Goal: Task Accomplishment & Management: Manage account settings

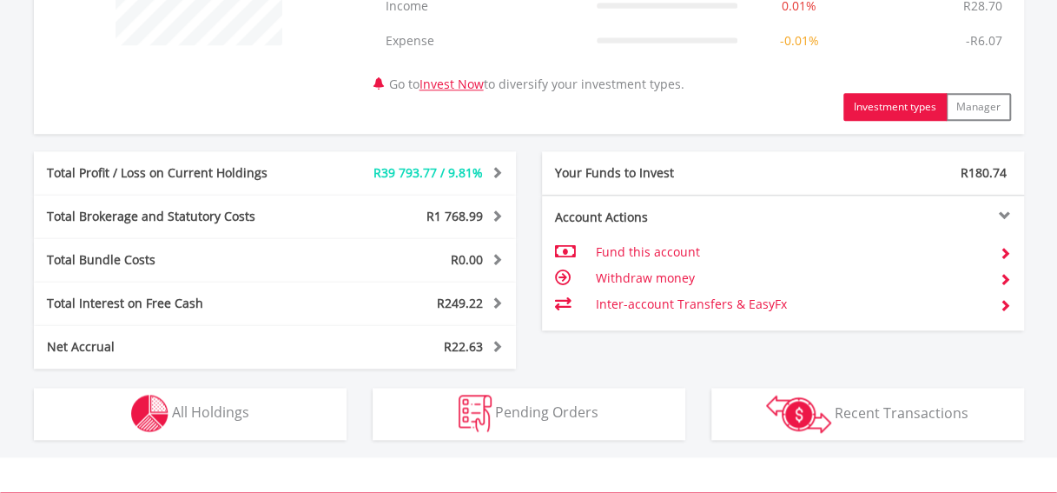
scroll to position [799, 0]
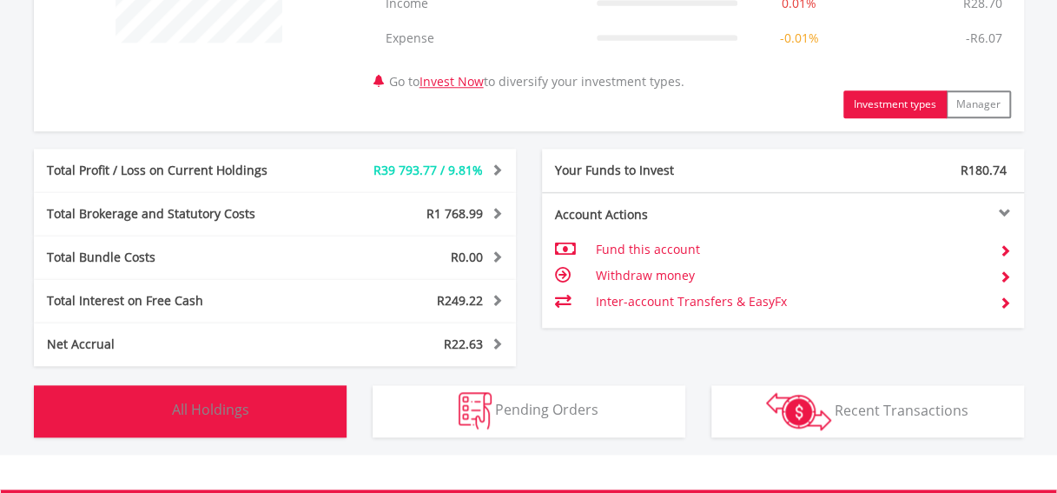
click at [231, 394] on button "Holdings All Holdings" at bounding box center [190, 411] width 313 height 52
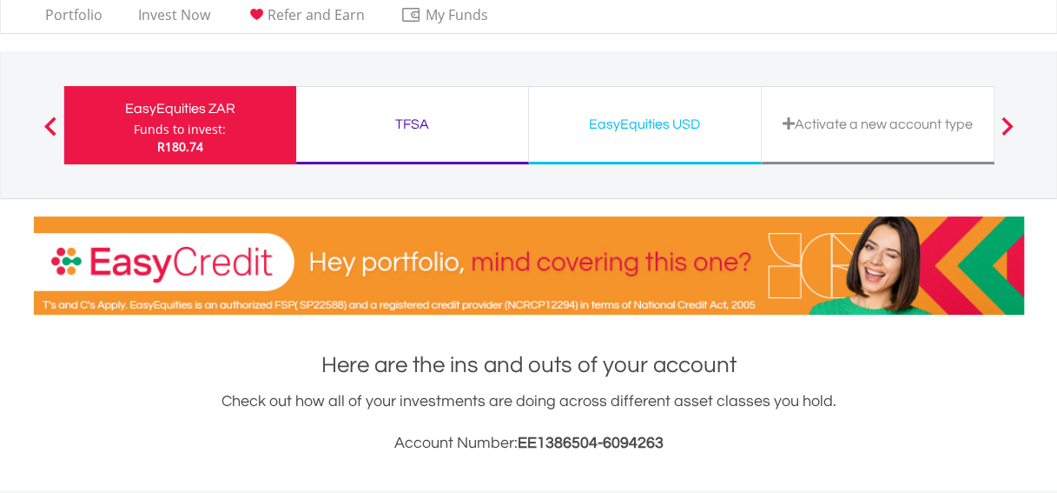
scroll to position [0, 0]
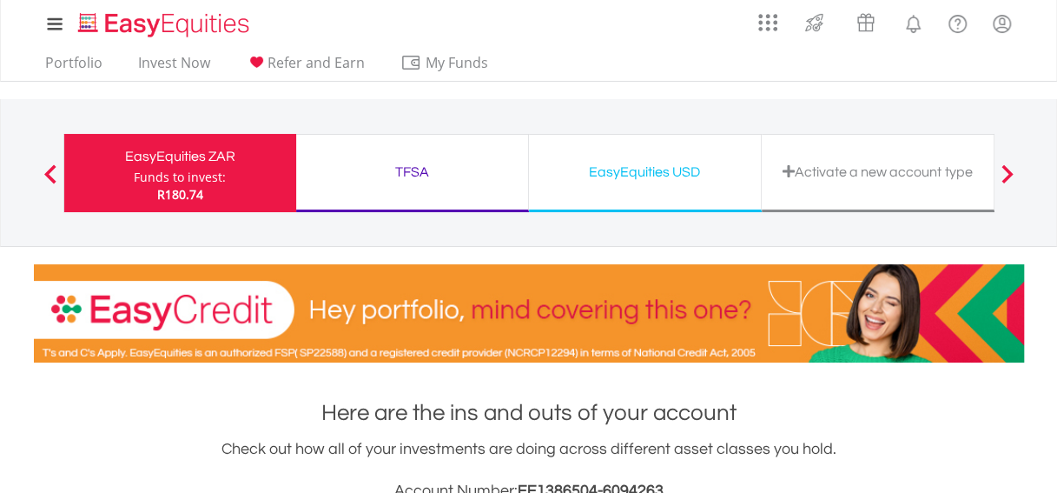
click at [632, 175] on div "EasyEquities USD" at bounding box center [645, 172] width 211 height 24
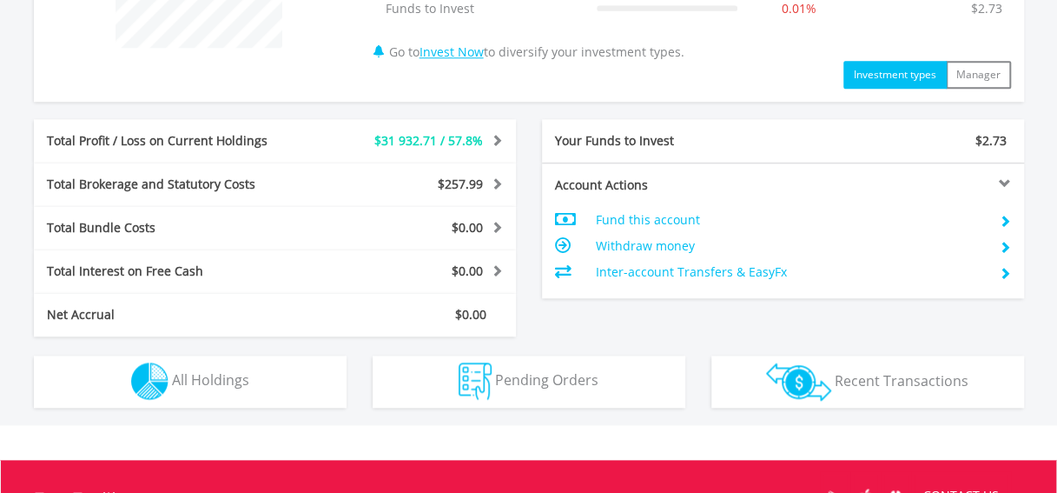
scroll to position [799, 0]
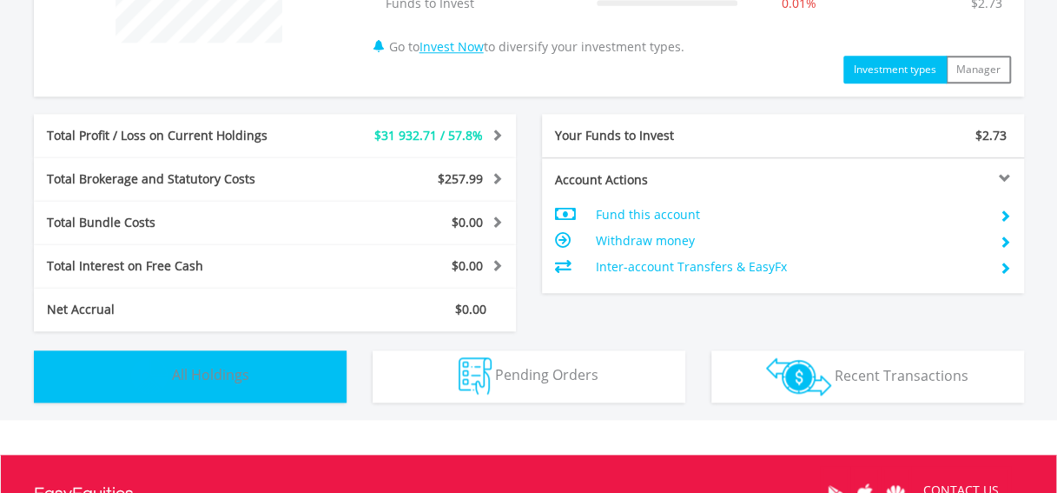
click at [244, 375] on span "All Holdings" at bounding box center [210, 374] width 77 height 19
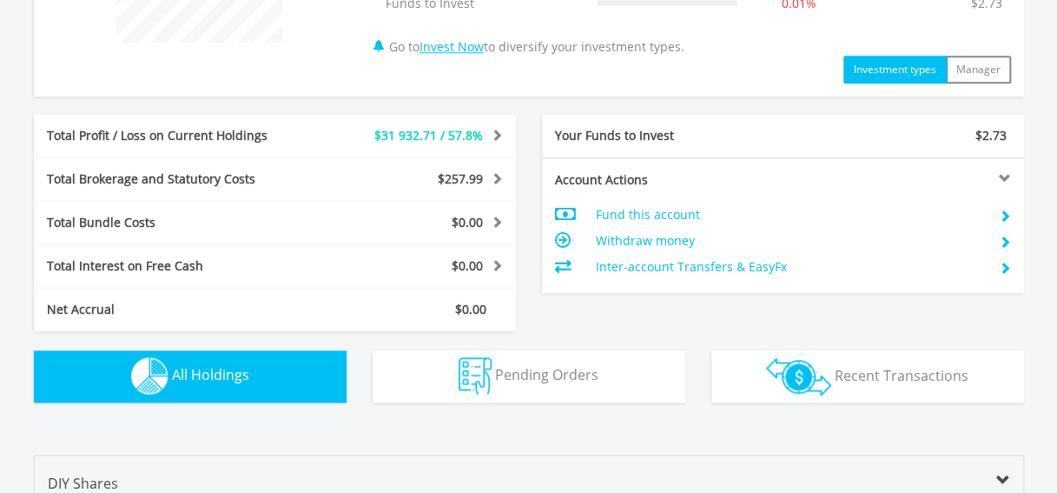
scroll to position [1253, 0]
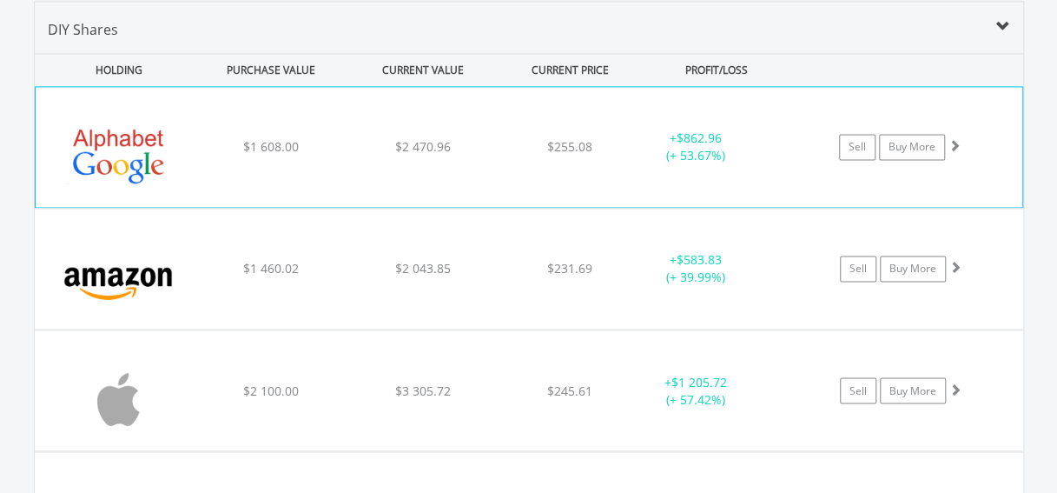
click at [1002, 178] on div "﻿ Alphabet Inc-Cl A $1 608.00 $2 470.96 $255.08 + $862.96 (+ 53.67%) Sell Buy M…" at bounding box center [529, 147] width 987 height 120
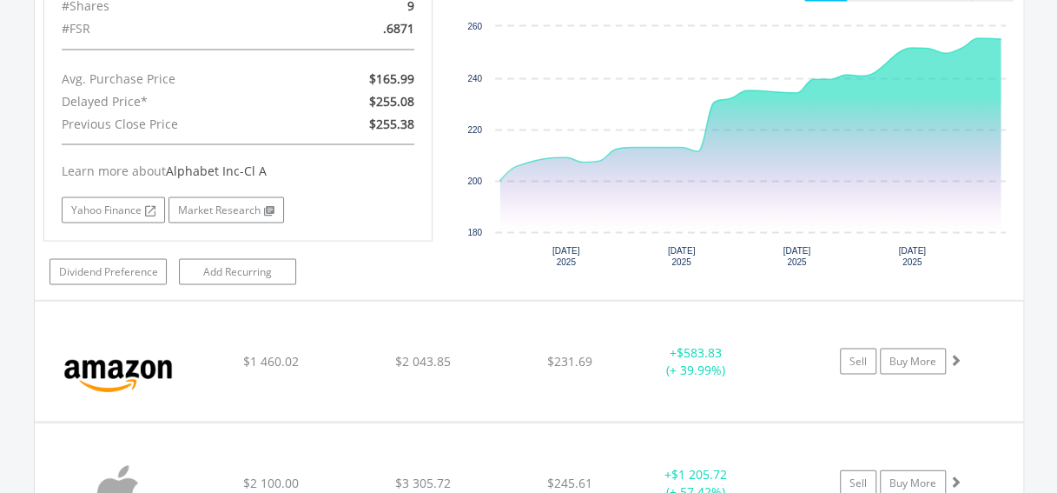
scroll to position [1531, 0]
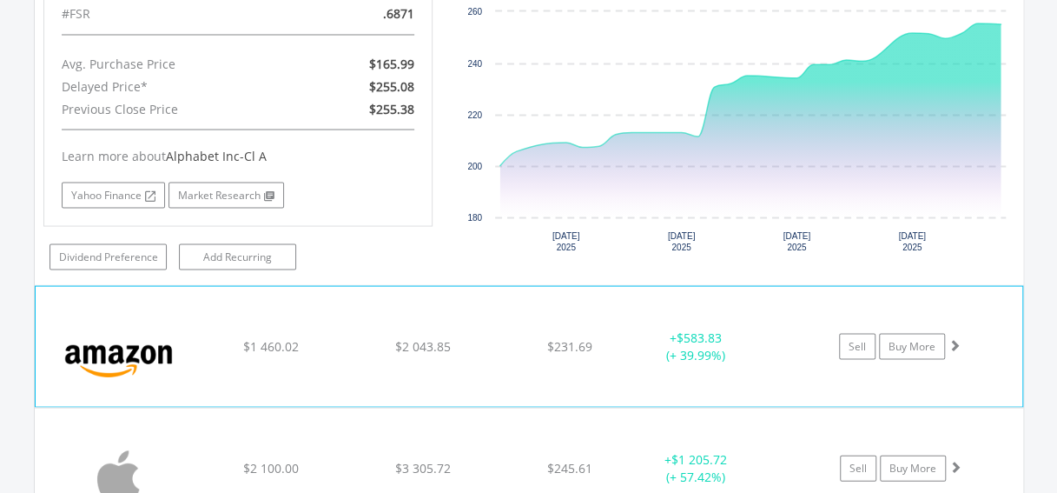
click at [1008, 379] on div "﻿ Amazon.Com Inc $1 460.02 $2 043.85 $231.69 + $583.83 (+ 39.99%) Sell Buy More" at bounding box center [529, 346] width 987 height 120
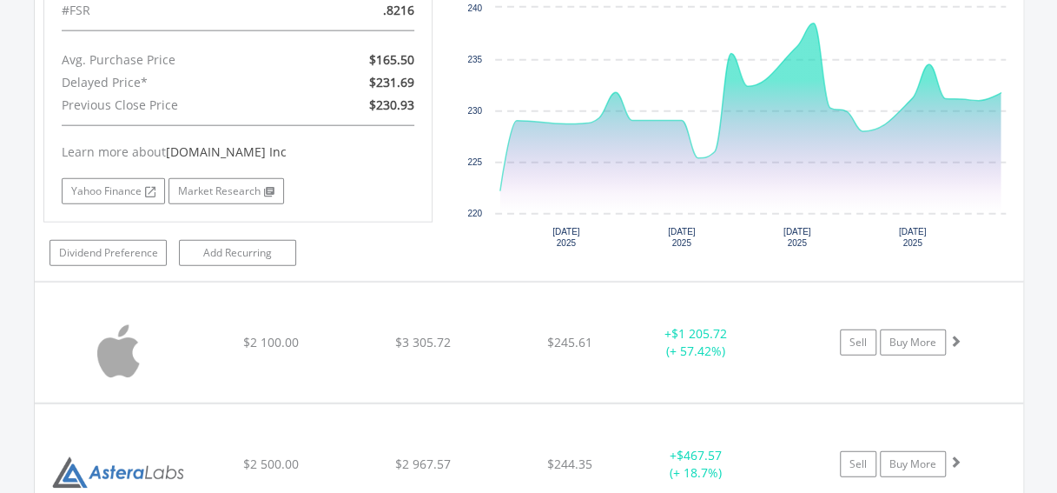
scroll to position [2029, 0]
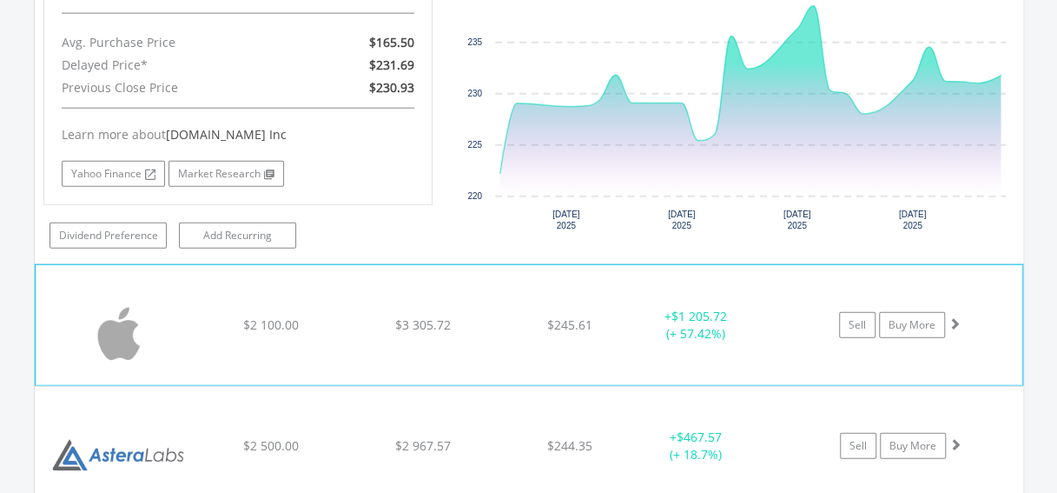
click at [989, 355] on div "﻿ Apple Inc $2 100.00 $3 305.72 $245.61 + $1 205.72 (+ 57.42%) Sell Buy More" at bounding box center [529, 325] width 987 height 120
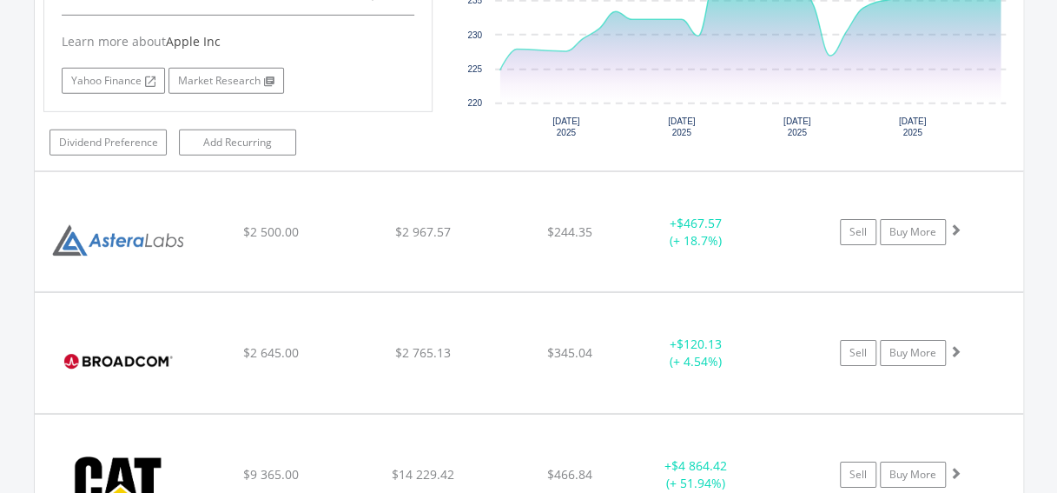
scroll to position [2633, 0]
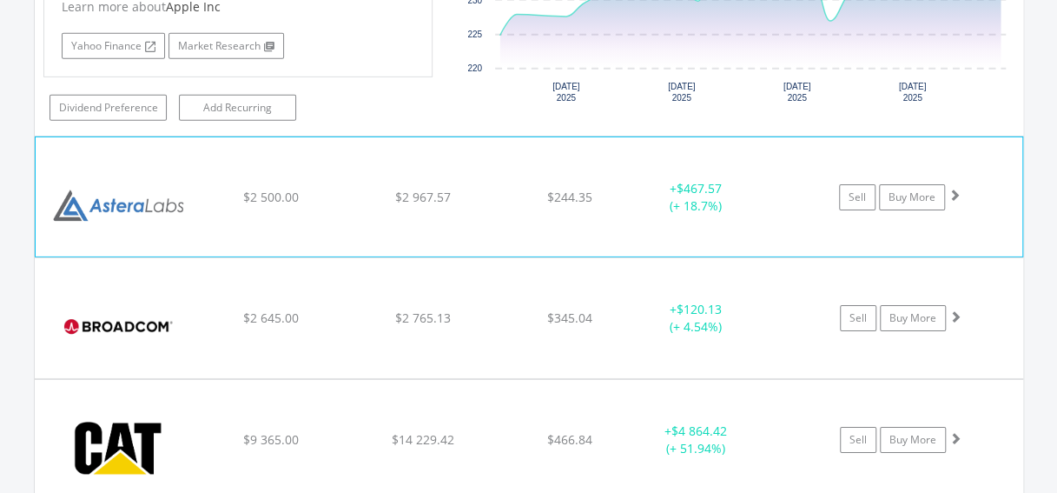
click at [985, 220] on div "﻿ Astera Labs Inc $2 500.00 $2 967.57 $244.35 + $467.57 (+ 18.7%) Sell Buy More" at bounding box center [529, 196] width 987 height 118
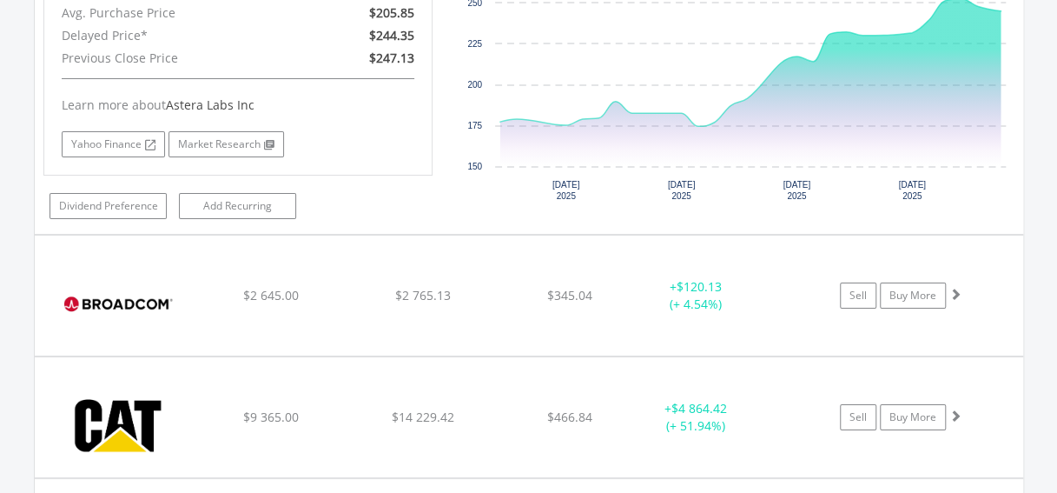
scroll to position [3027, 0]
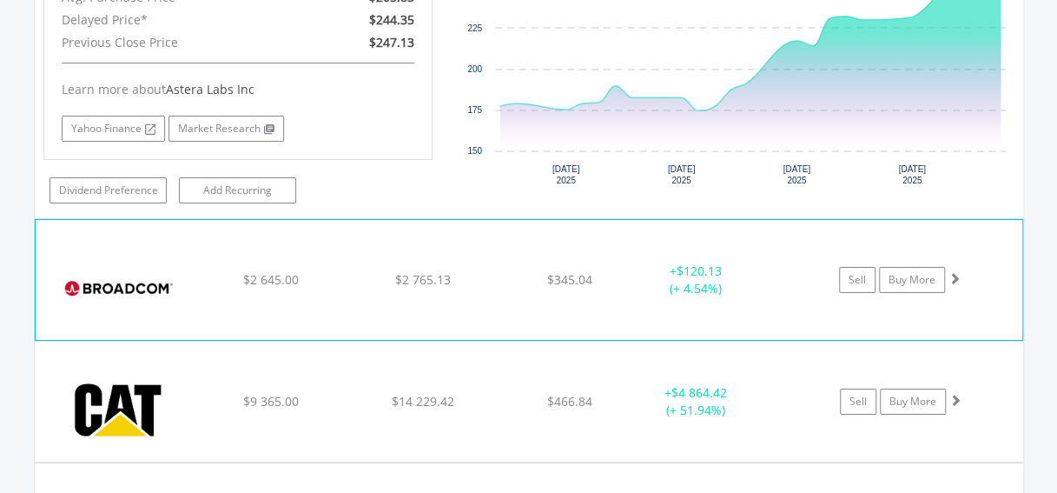
click at [968, 300] on div "﻿ Broadcom Inc $2 645.00 $2 765.13 $345.04 + $120.13 (+ 4.54%) Sell Buy More" at bounding box center [529, 280] width 987 height 120
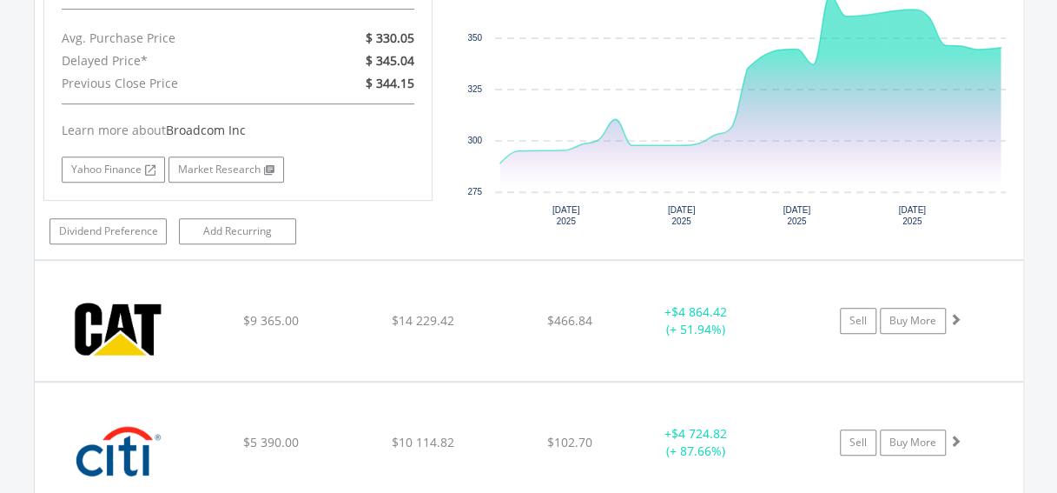
scroll to position [3479, 0]
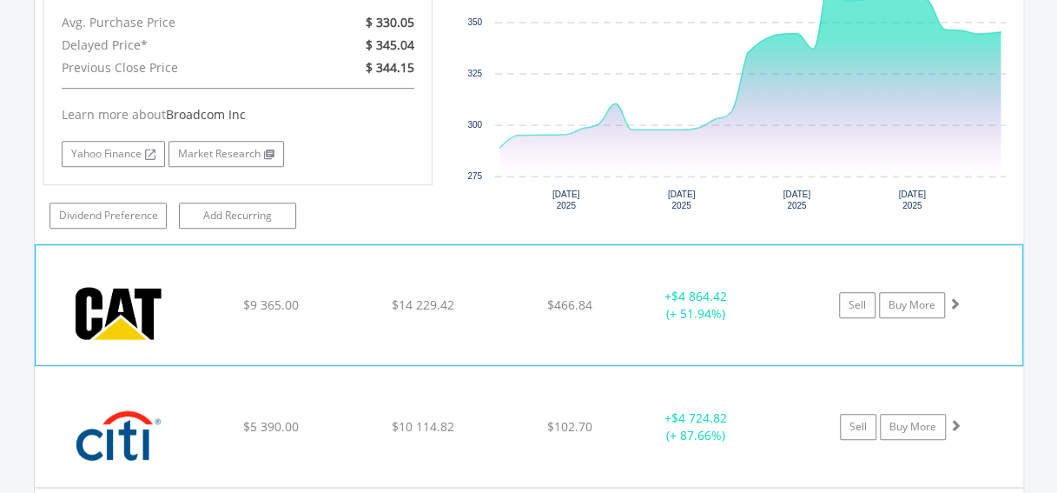
click at [987, 308] on div "﻿ Caterpillar Inc $9 365.00 $14 229.42 $466.84 + $4 864.42 (+ 51.94%) Sell Buy …" at bounding box center [529, 305] width 987 height 120
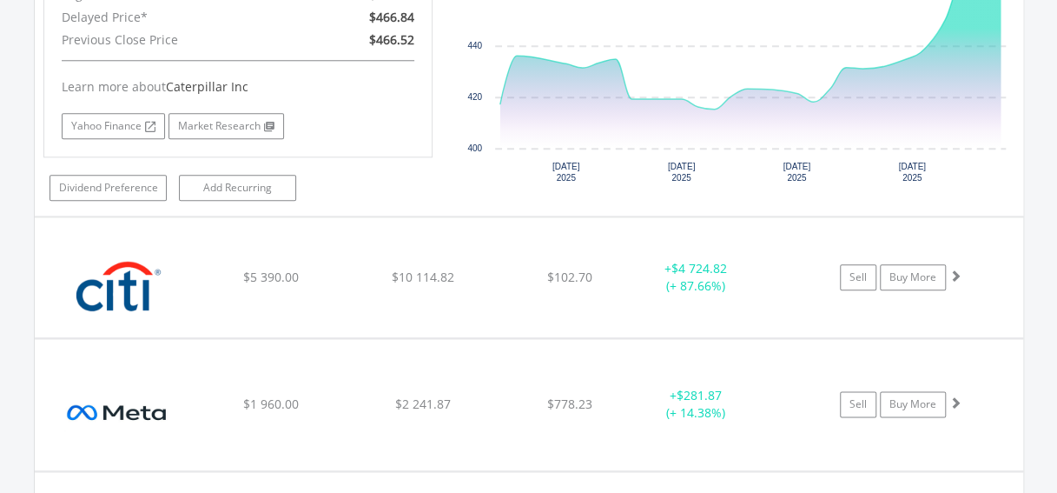
scroll to position [4000, 0]
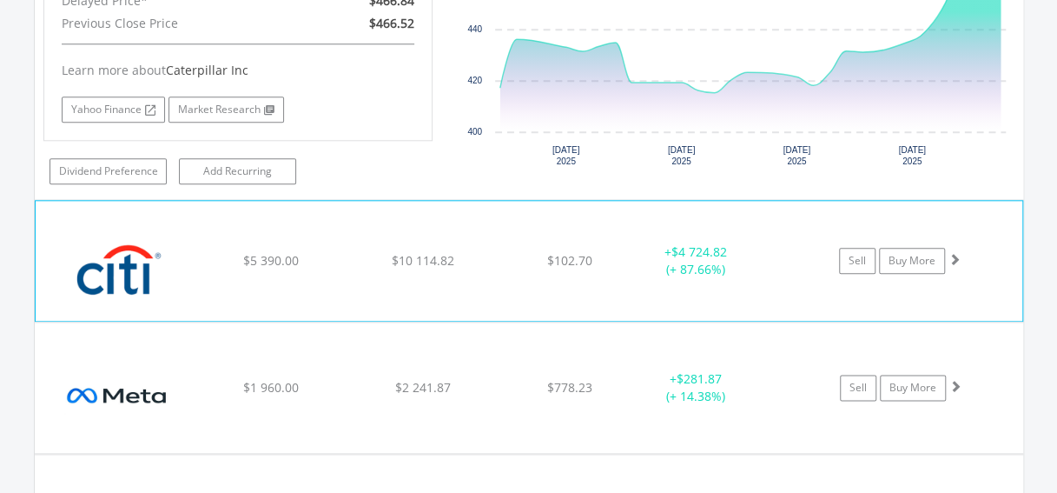
click at [982, 267] on div "﻿ Citigroup Inc $5 390.00 $10 114.82 $102.70 + $4 724.82 (+ 87.66%) Sell Buy Mo…" at bounding box center [529, 261] width 987 height 120
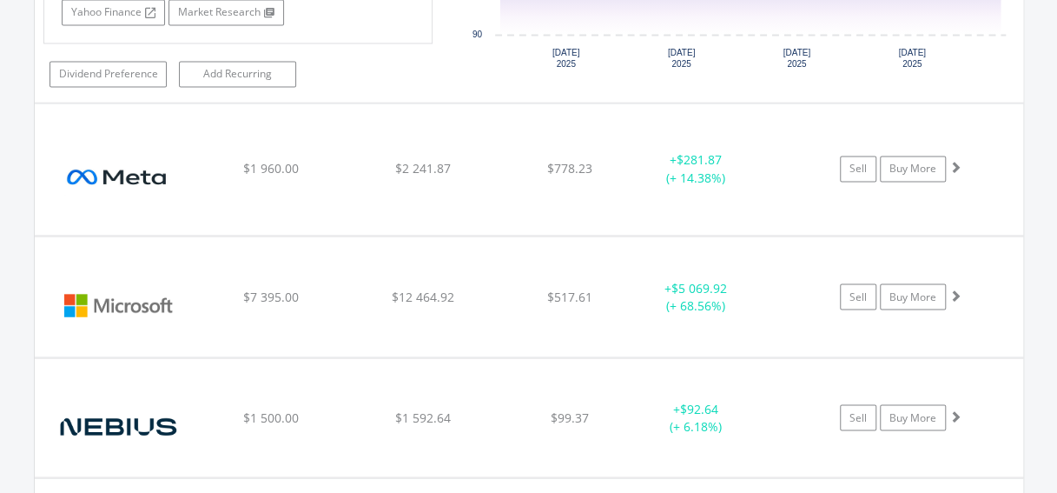
scroll to position [4591, 0]
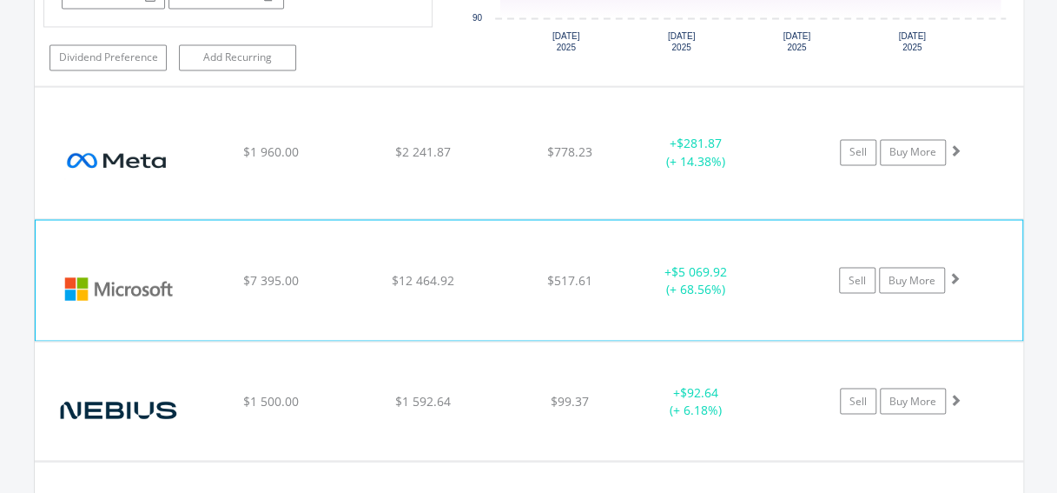
click at [993, 297] on div "﻿ Microsoft Corp $7 395.00 $12 464.92 $517.61 + $5 069.92 (+ 68.56%) Sell Buy M…" at bounding box center [529, 280] width 987 height 120
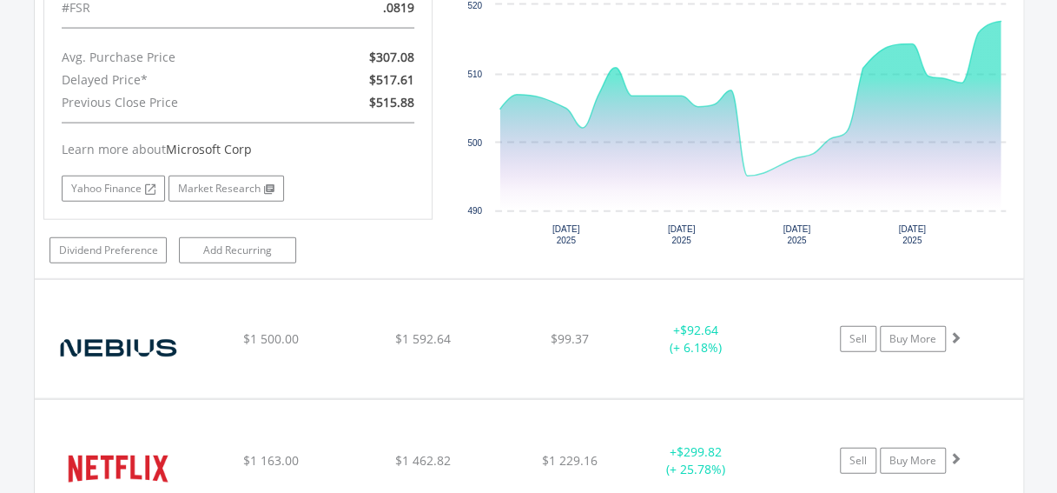
scroll to position [5043, 0]
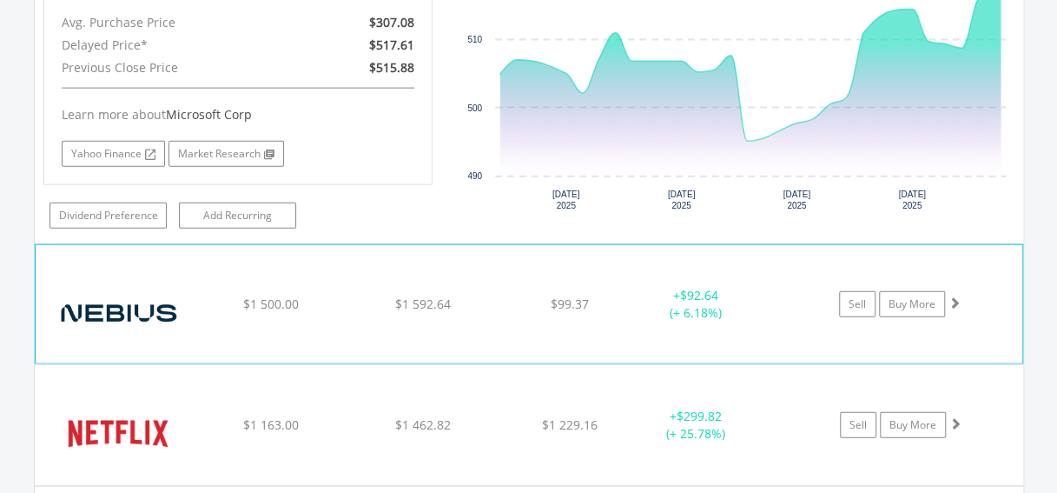
click at [996, 301] on div "﻿ Nebius Group NV Class A $1 500.00 $1 592.64 $99.37 + $92.64 (+ 6.18%) Sell Bu…" at bounding box center [529, 304] width 987 height 118
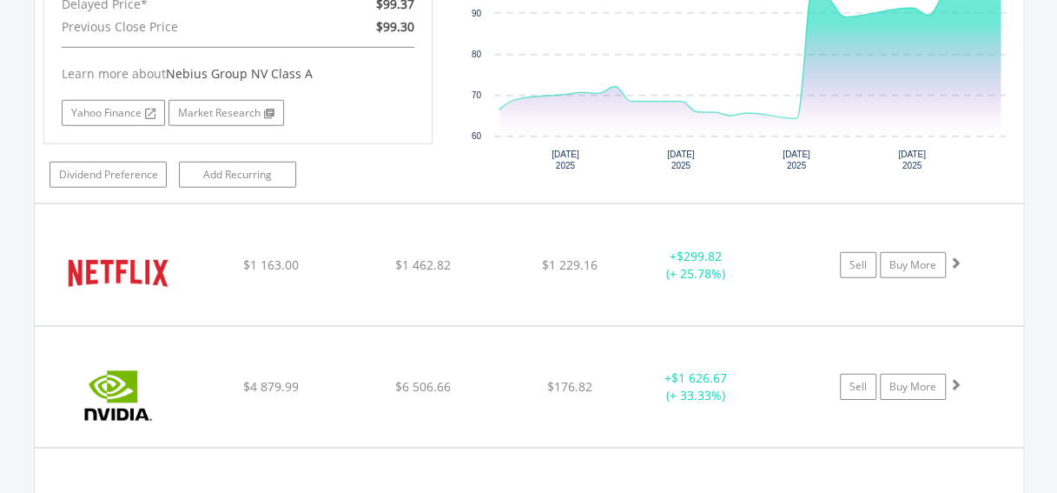
scroll to position [5576, 0]
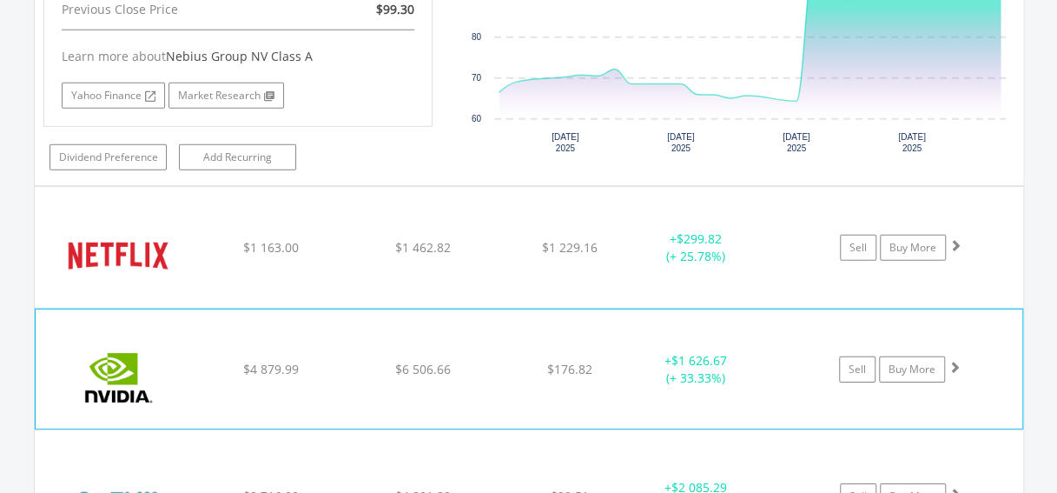
click at [971, 383] on div "﻿ Nvidia Corp $4 879.99 $6 506.66 $176.82 + $1 626.67 (+ 33.33%) Sell Buy More" at bounding box center [529, 369] width 987 height 120
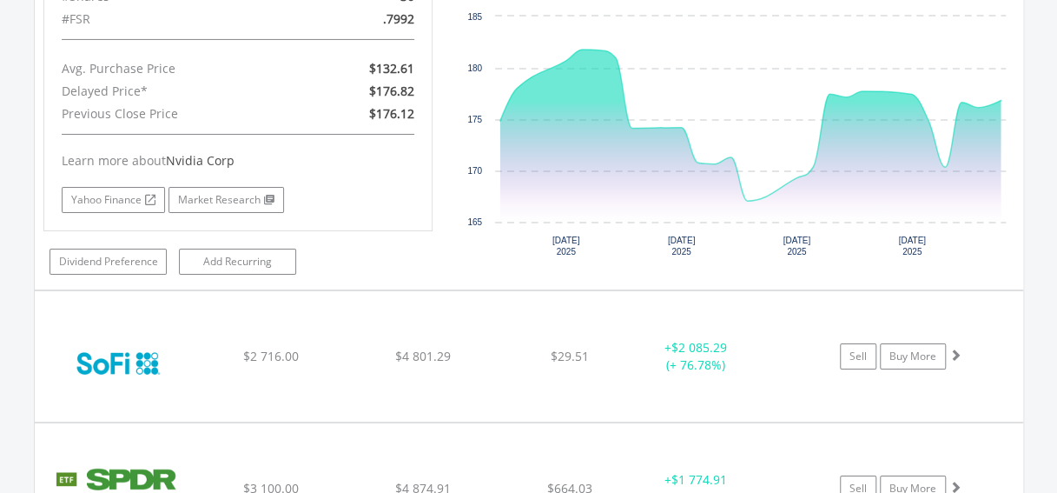
scroll to position [6098, 0]
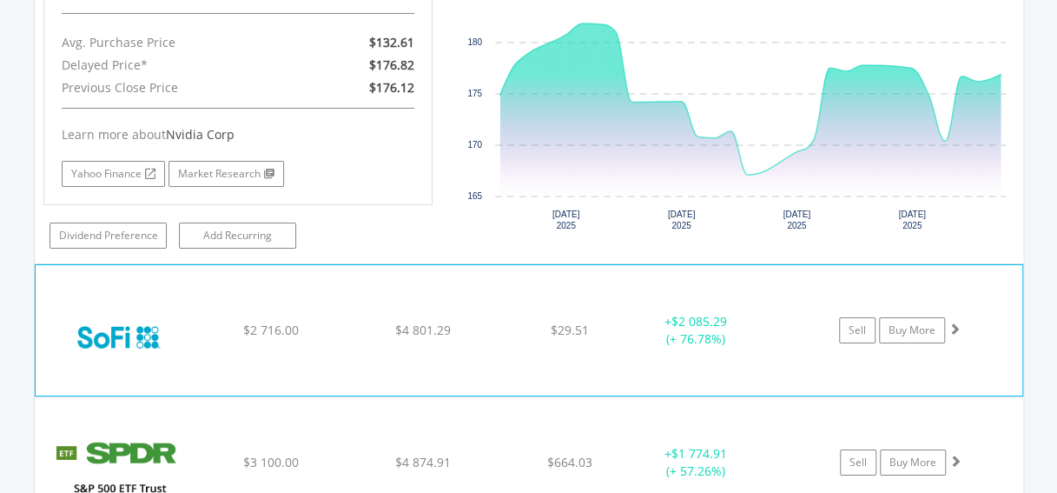
click at [1008, 329] on div "﻿ SoFi Technologies $2 716.00 $4 801.29 $29.51 + $2 085.29 (+ 76.78%) Sell Buy …" at bounding box center [529, 330] width 987 height 130
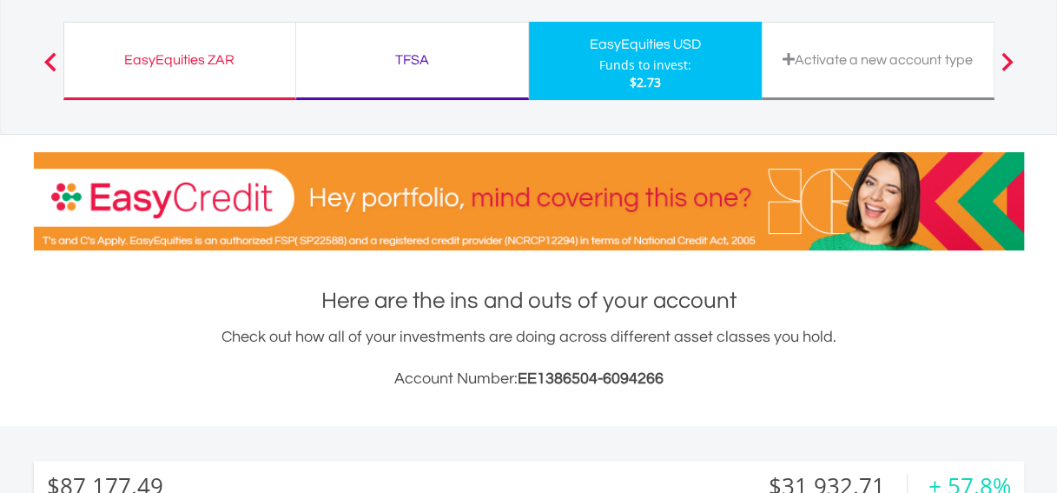
scroll to position [0, 0]
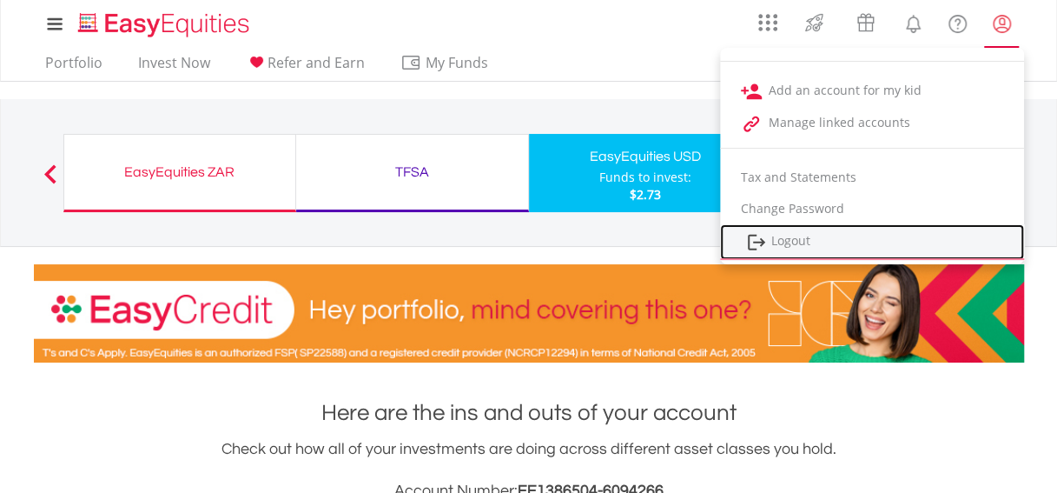
click at [818, 235] on link "Logout" at bounding box center [872, 242] width 304 height 36
